Goal: Transaction & Acquisition: Book appointment/travel/reservation

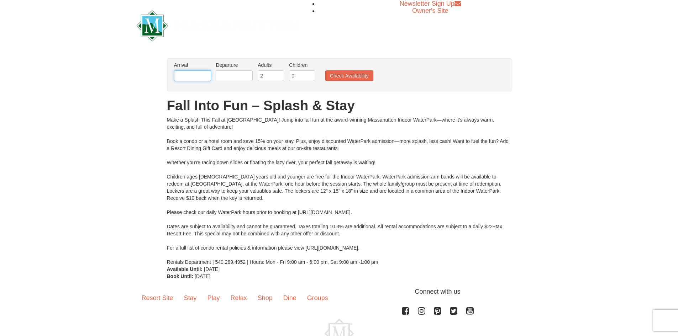
click at [201, 74] on input "text" at bounding box center [192, 75] width 37 height 11
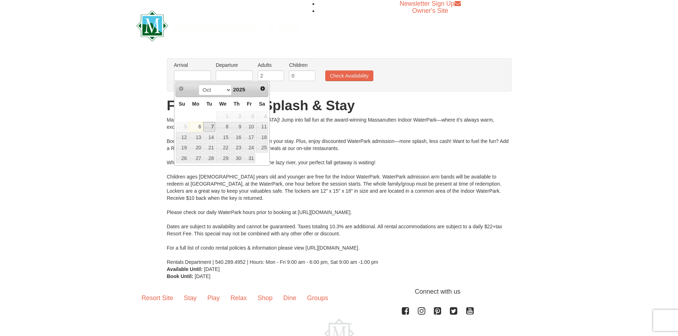
click at [214, 126] on link "7" at bounding box center [209, 127] width 12 height 10
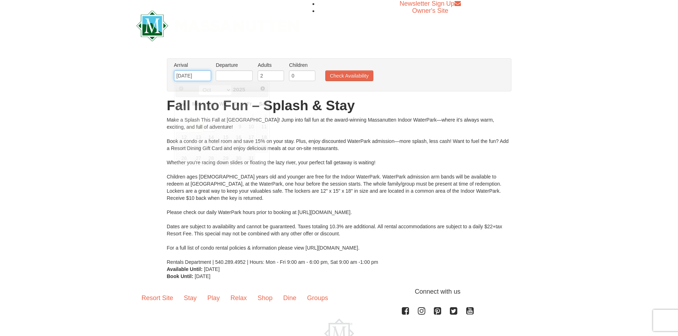
click at [199, 76] on input "10/07/2025" at bounding box center [192, 75] width 37 height 11
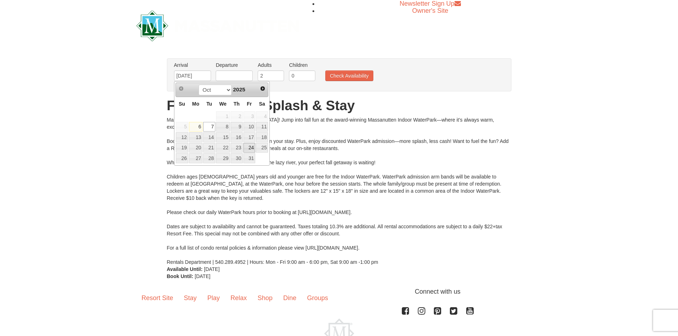
click at [253, 150] on link "24" at bounding box center [249, 148] width 12 height 10
type input "10/24/2025"
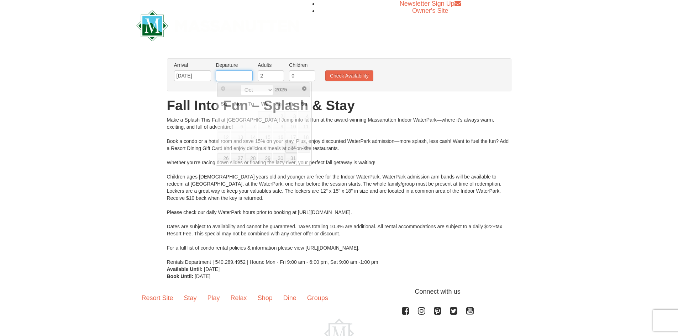
click at [231, 73] on input "text" at bounding box center [234, 75] width 37 height 11
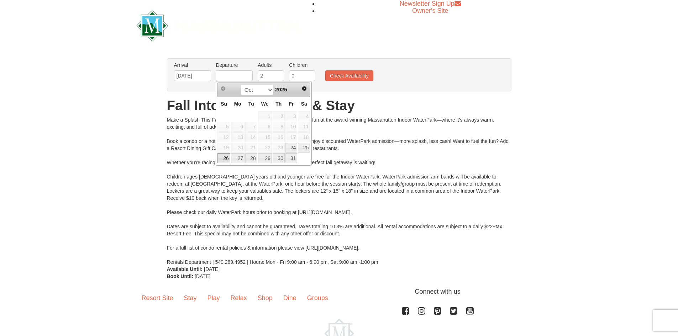
click at [224, 159] on link "26" at bounding box center [223, 158] width 12 height 10
type input "[DATE]"
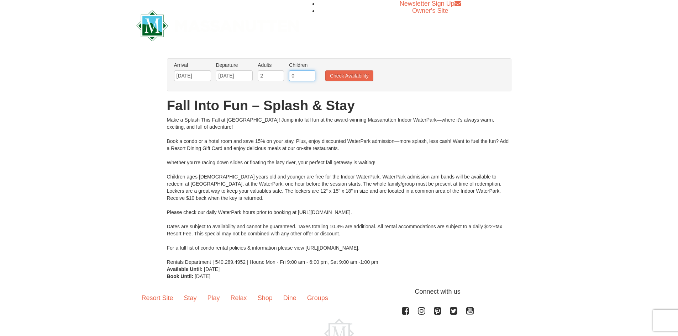
click at [292, 76] on input "0" at bounding box center [302, 75] width 26 height 11
click at [312, 74] on input "1" at bounding box center [302, 75] width 26 height 11
click at [312, 73] on input "2" at bounding box center [302, 75] width 26 height 11
type input "3"
click at [311, 73] on input "3" at bounding box center [302, 75] width 26 height 11
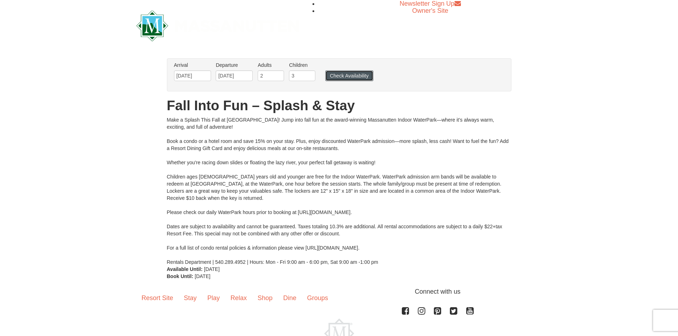
click at [335, 76] on button "Check Availability" at bounding box center [349, 75] width 48 height 11
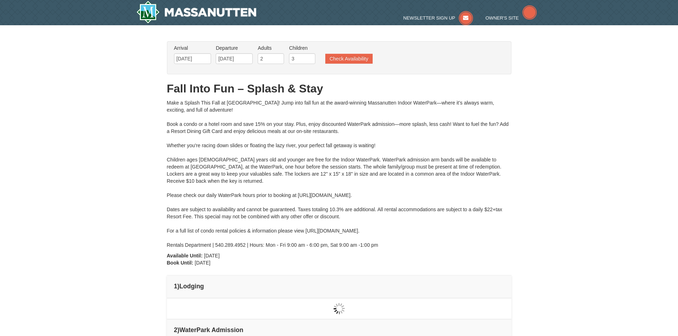
type input "10/25/2025"
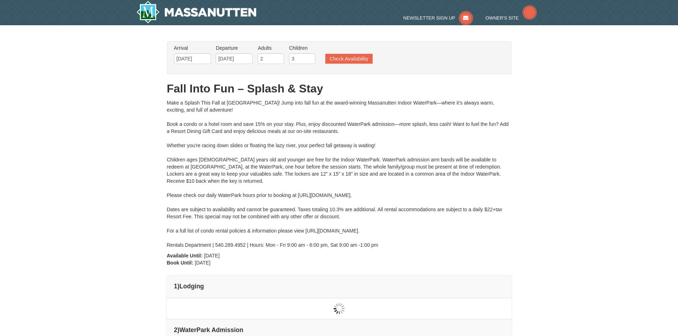
type input "[DATE]"
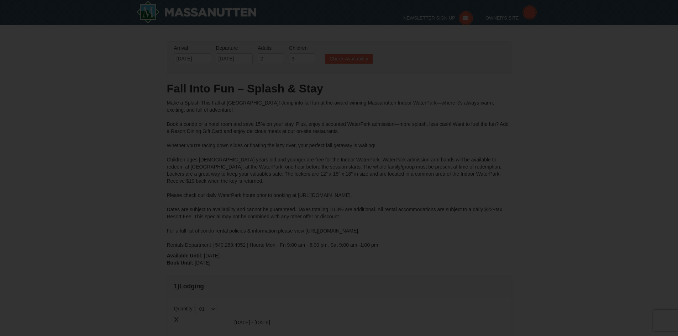
type input "[DATE]"
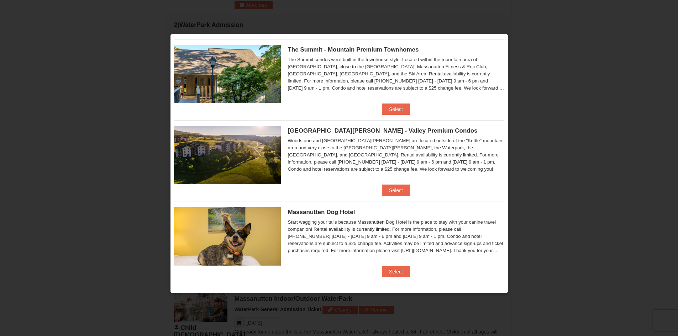
scroll to position [267, 0]
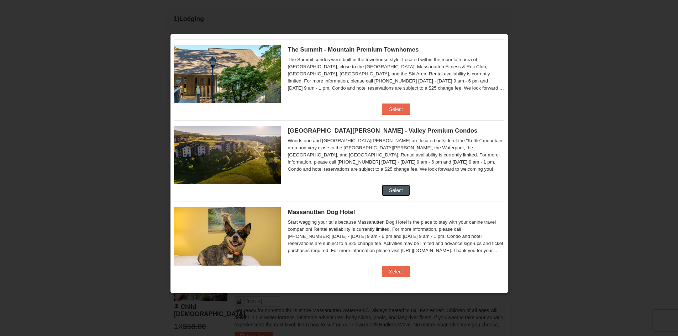
click at [402, 188] on button "Select" at bounding box center [396, 190] width 28 height 11
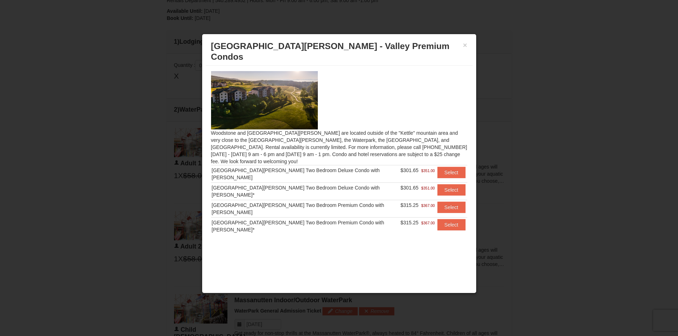
scroll to position [232, 0]
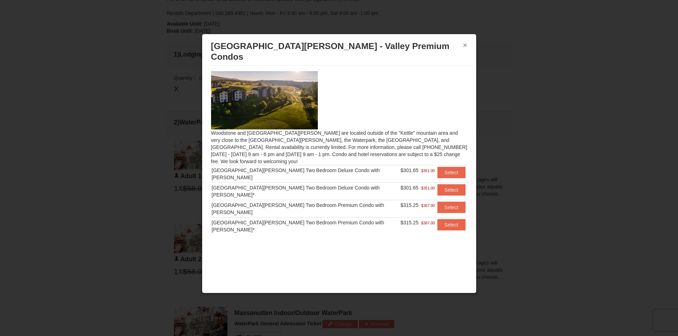
click at [463, 45] on button "×" at bounding box center [465, 45] width 4 height 7
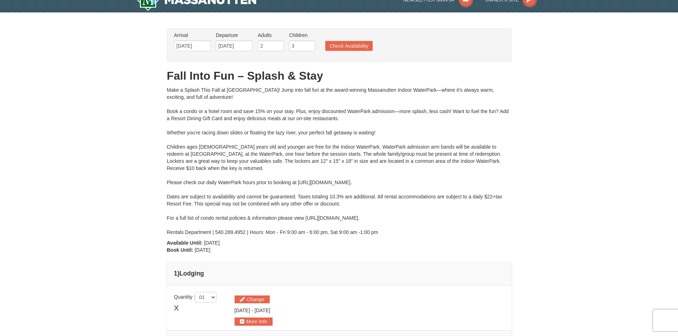
scroll to position [0, 0]
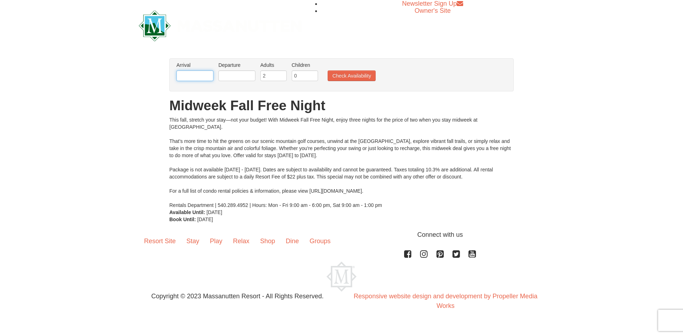
click at [196, 77] on input "text" at bounding box center [194, 75] width 37 height 11
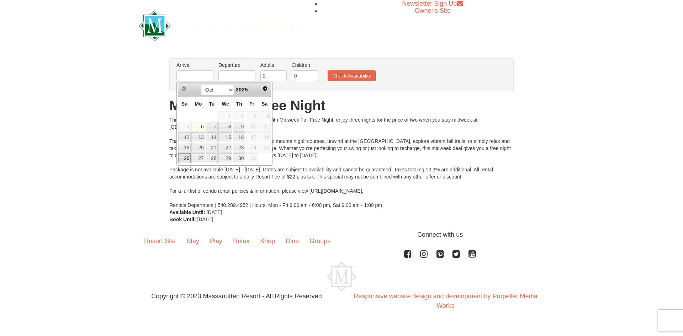
click at [186, 160] on link "26" at bounding box center [184, 158] width 12 height 10
type input "[DATE]"
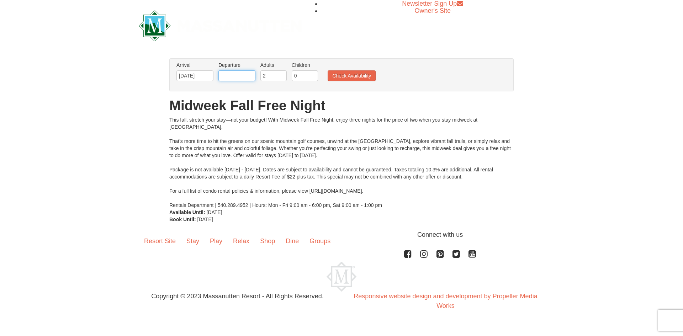
click at [237, 77] on input "text" at bounding box center [236, 75] width 37 height 11
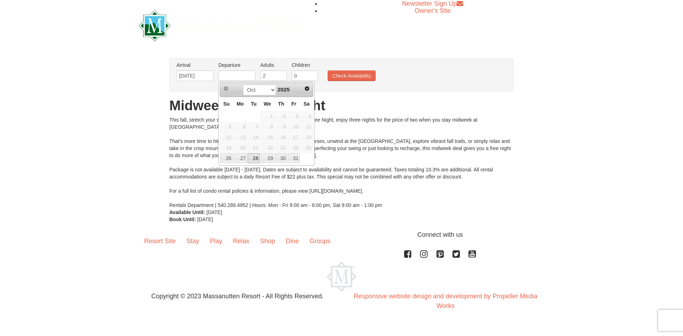
click at [256, 159] on link "28" at bounding box center [254, 158] width 12 height 10
type input "10/28/2025"
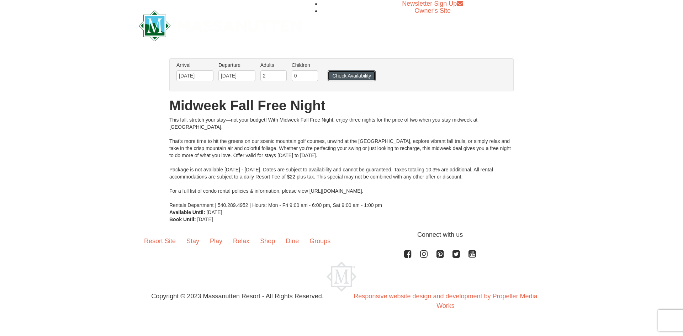
click at [347, 78] on button "Check Availability" at bounding box center [352, 75] width 48 height 11
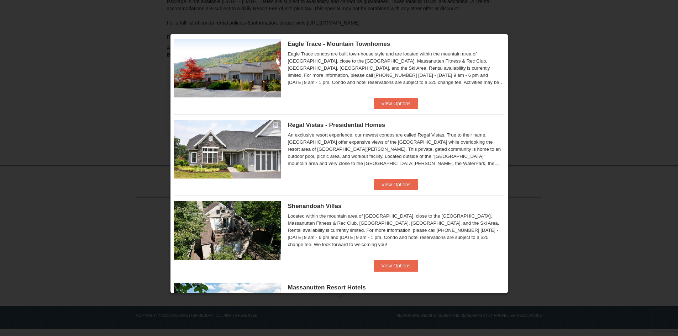
scroll to position [36, 0]
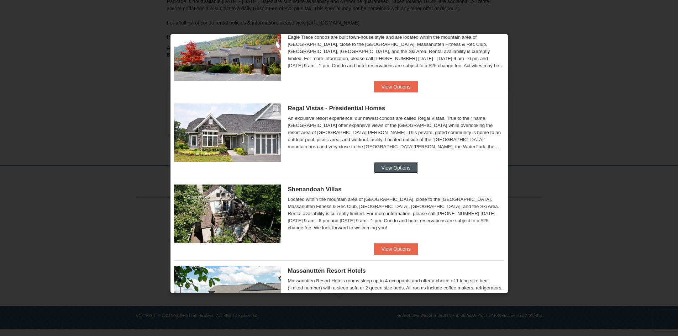
click at [384, 168] on button "View Options" at bounding box center [395, 167] width 43 height 11
